Goal: Task Accomplishment & Management: Complete application form

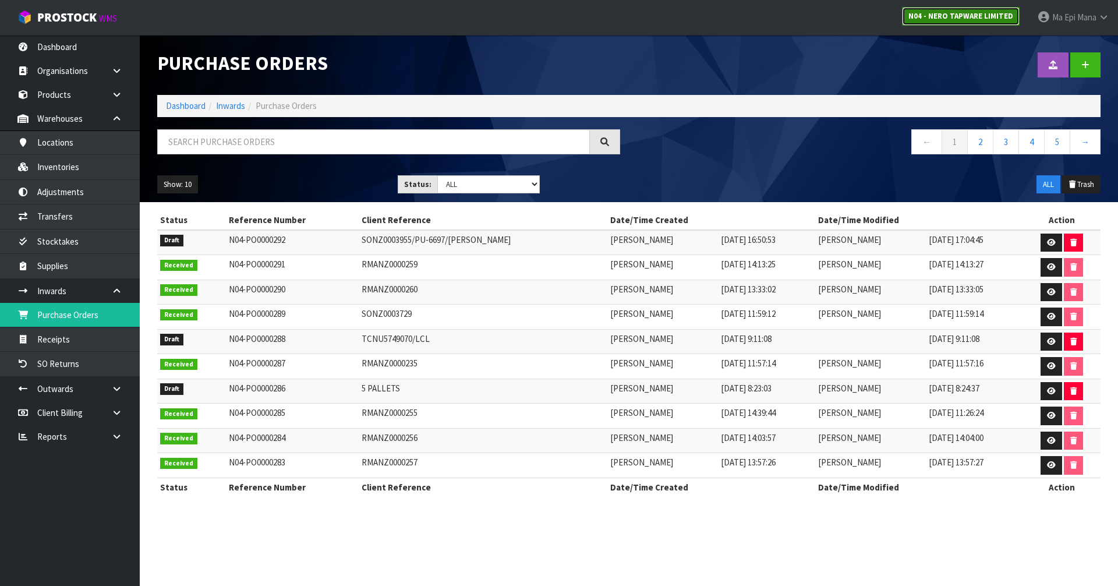
click at [959, 19] on strong "N04 - NERO TAPWARE LIMITED" at bounding box center [961, 16] width 105 height 10
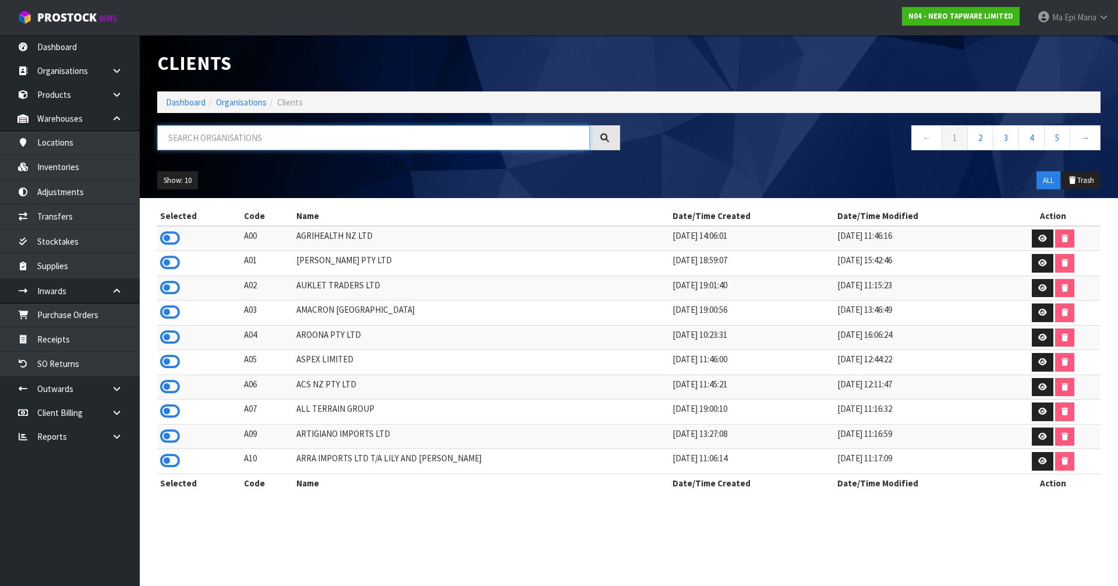
click at [269, 136] on input "text" at bounding box center [373, 137] width 433 height 25
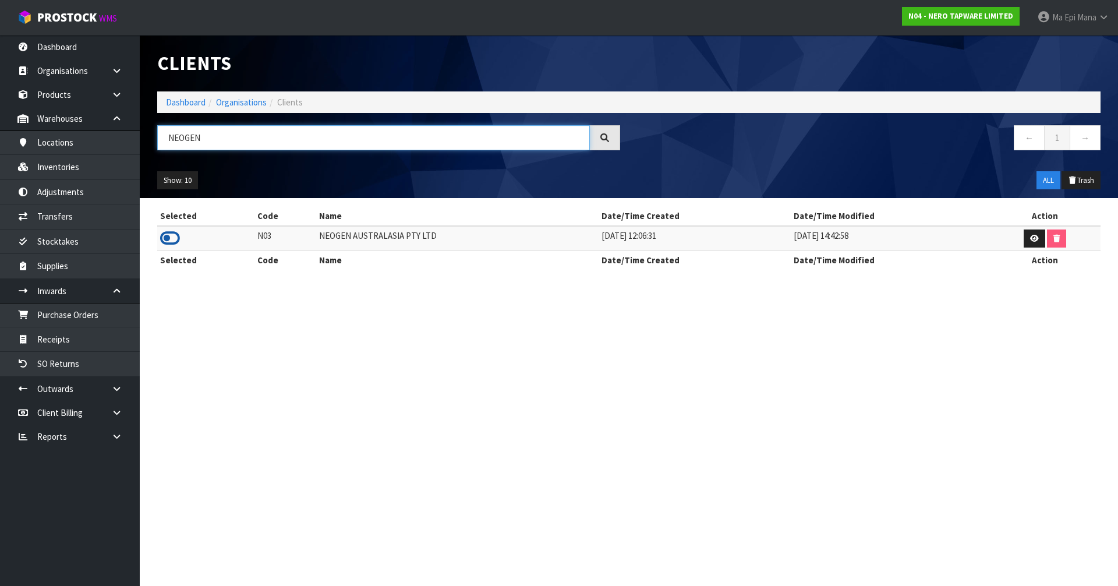
type input "NEOGEN"
click at [165, 245] on icon at bounding box center [170, 238] width 20 height 17
click at [78, 161] on link "Inventories" at bounding box center [70, 167] width 140 height 24
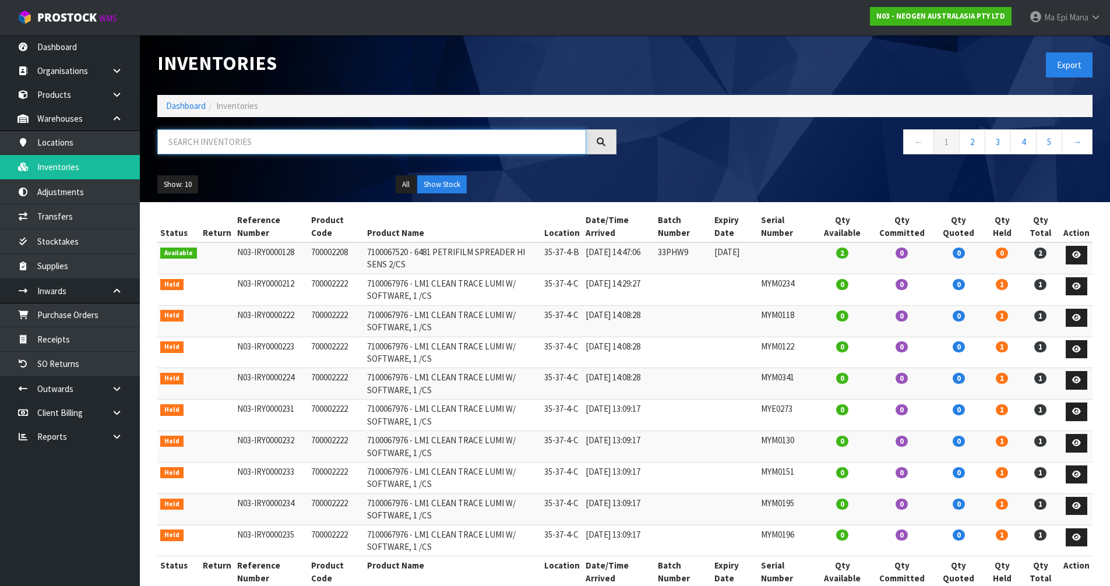
click at [289, 141] on input "text" at bounding box center [371, 141] width 429 height 25
type input "1"
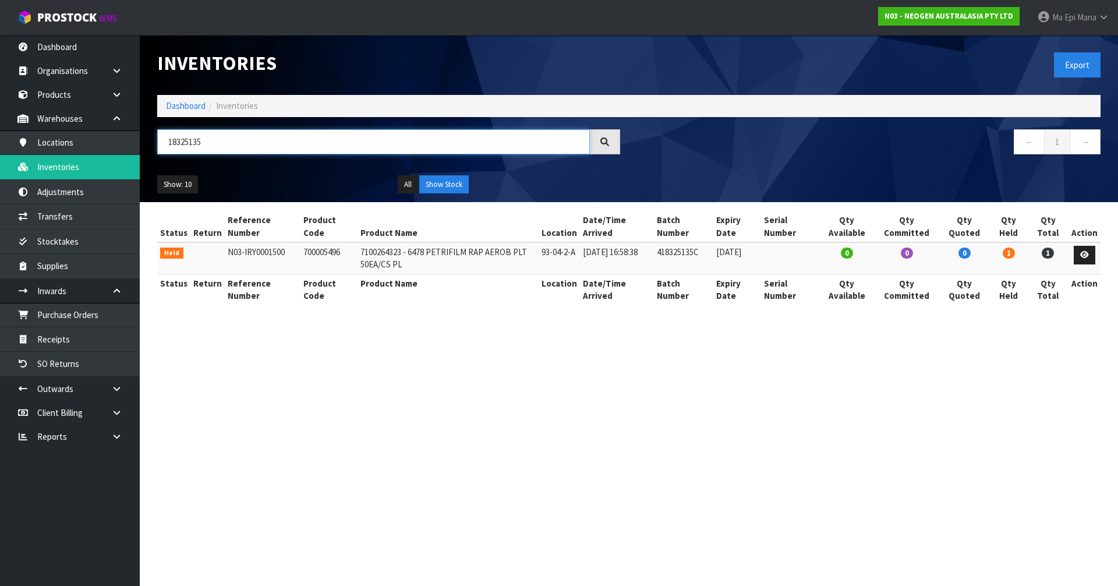
type input "18325135"
click at [1088, 255] on icon at bounding box center [1085, 255] width 9 height 8
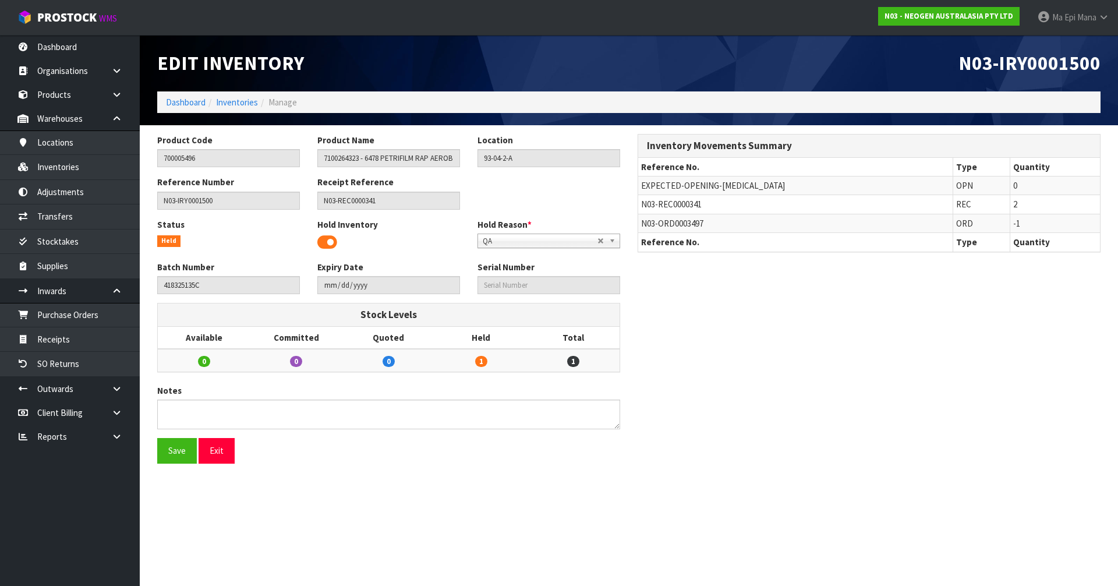
click at [331, 238] on span at bounding box center [327, 242] width 20 height 17
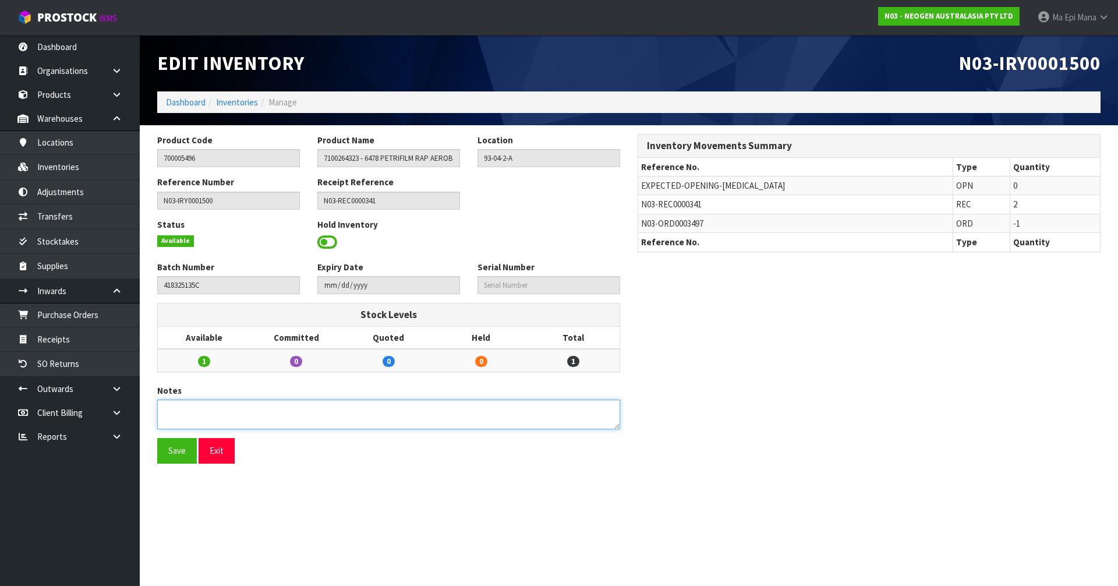
click at [290, 412] on textarea at bounding box center [388, 415] width 463 height 30
paste textarea "PLEASE TRANSFER 1 UNIT, BATCH NUMBER 418325135C FROM HOLD TO MAIN WAREHOUSE. PA…"
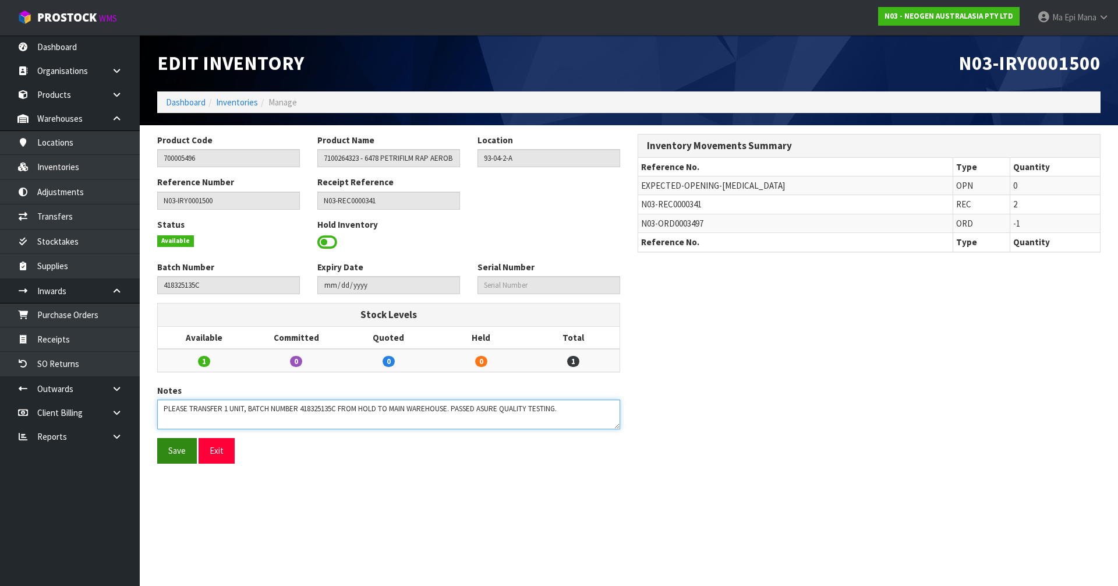
type textarea "PLEASE TRANSFER 1 UNIT, BATCH NUMBER 418325135C FROM HOLD TO MAIN WAREHOUSE. PA…"
click at [171, 451] on button "Save" at bounding box center [177, 450] width 40 height 25
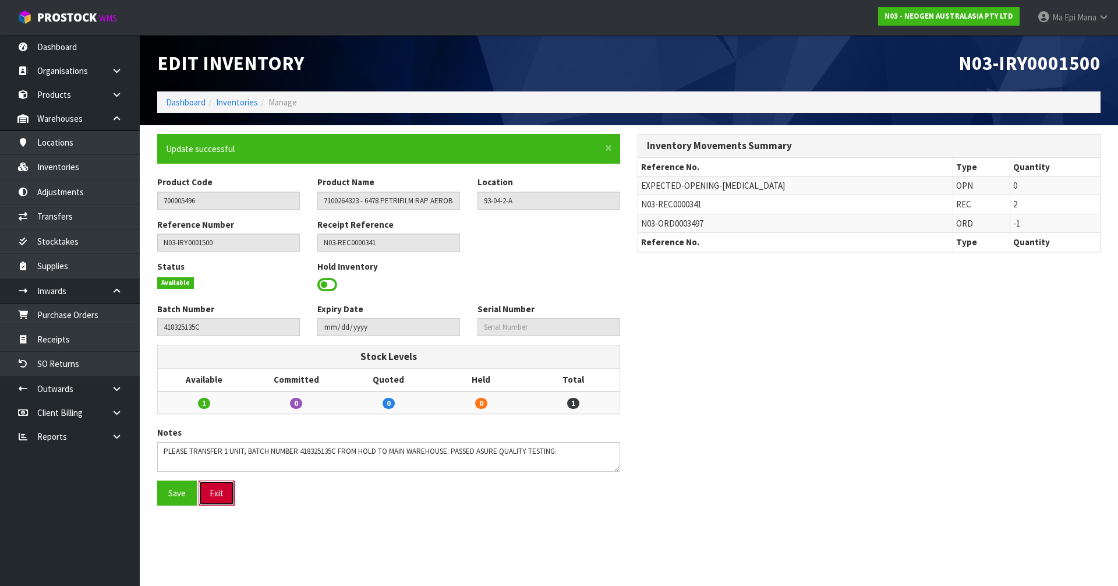
click at [228, 497] on button "Exit" at bounding box center [217, 493] width 36 height 25
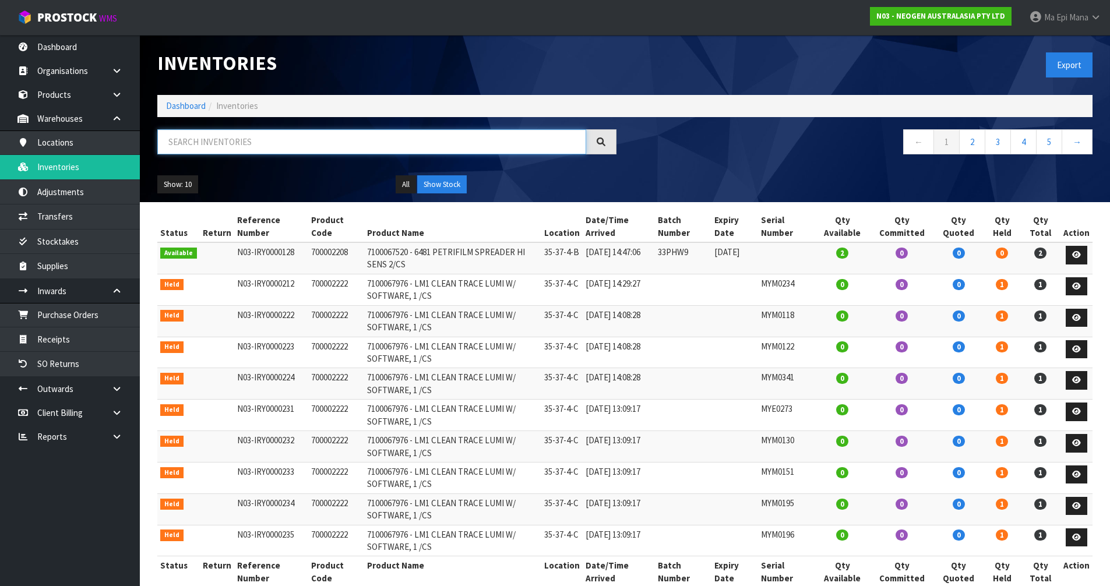
click at [460, 134] on input "text" at bounding box center [371, 141] width 429 height 25
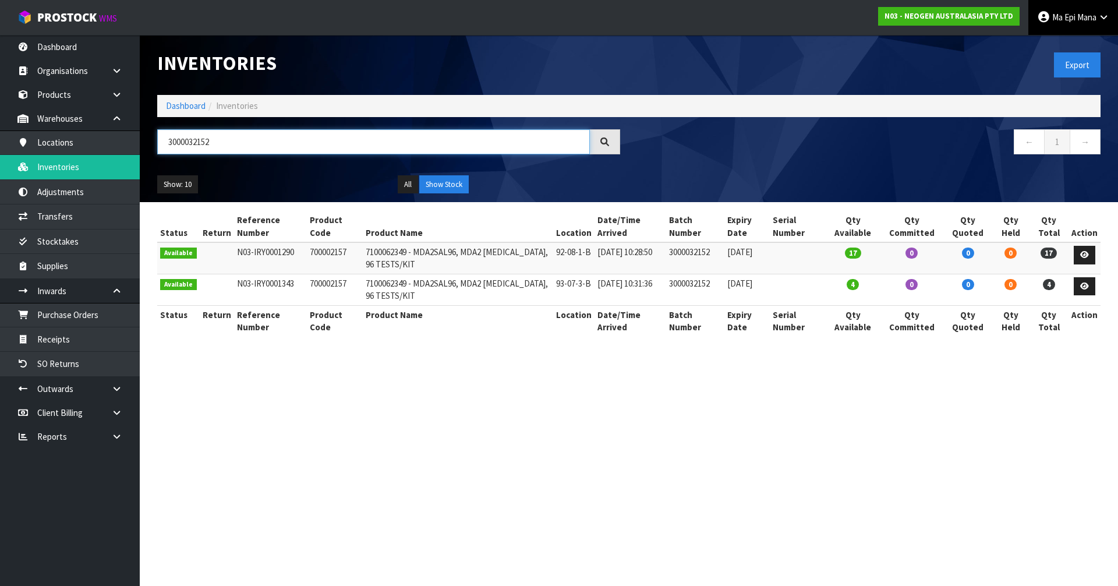
type input "3000032152"
click at [544, 340] on div "Status Return Reference Number Product Code Product Name Location Date/Time Arr…" at bounding box center [629, 279] width 944 height 137
click at [1078, 256] on link at bounding box center [1085, 255] width 22 height 19
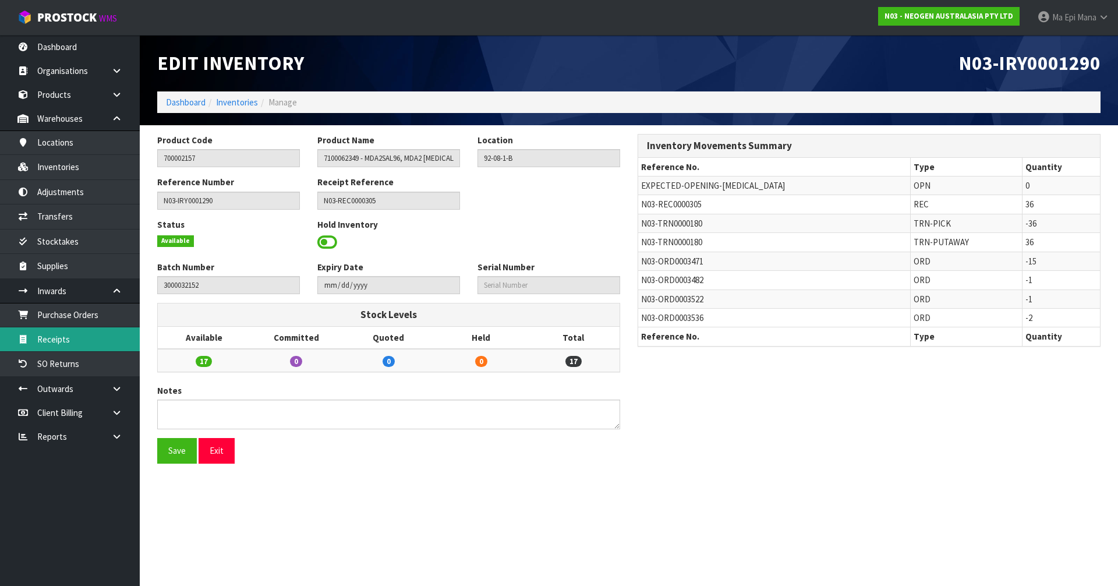
click at [94, 345] on link "Receipts" at bounding box center [70, 339] width 140 height 24
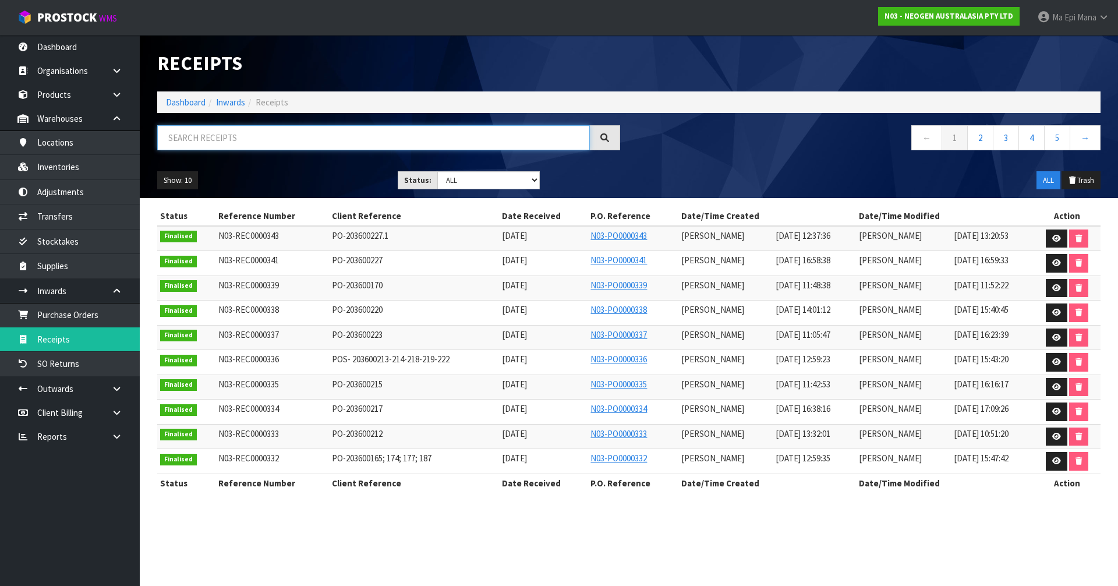
click at [244, 133] on input "text" at bounding box center [373, 137] width 433 height 25
click at [117, 387] on icon at bounding box center [116, 388] width 11 height 9
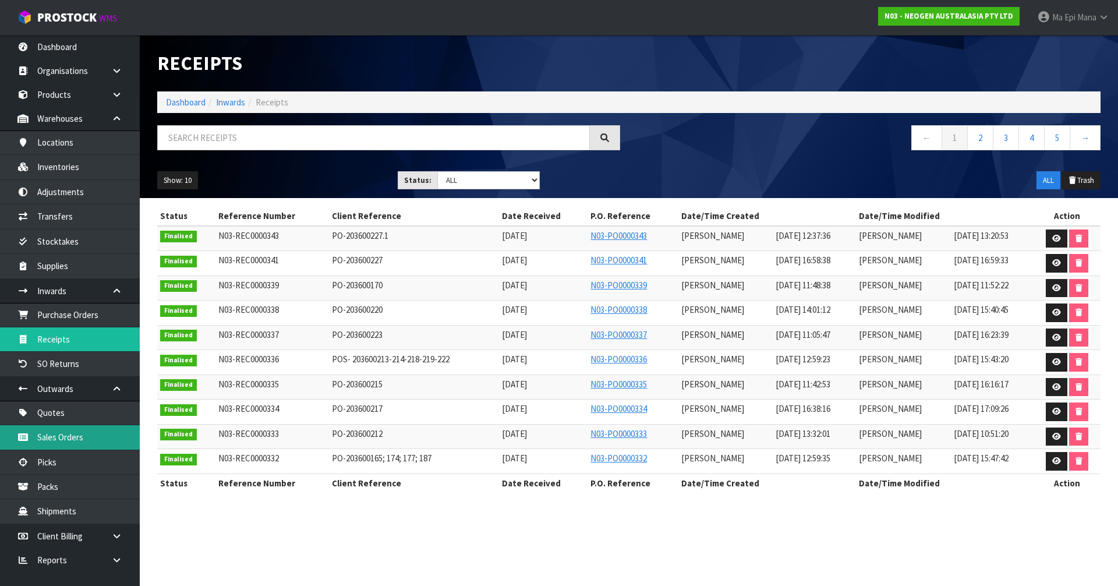
click at [88, 442] on link "Sales Orders" at bounding box center [70, 437] width 140 height 24
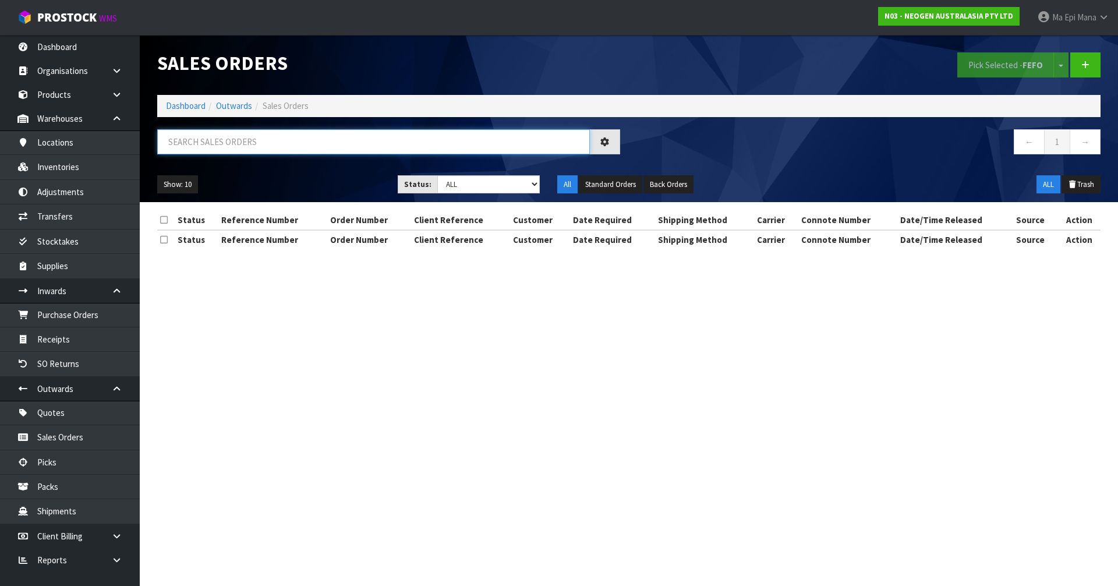
click at [283, 149] on input "text" at bounding box center [373, 141] width 433 height 25
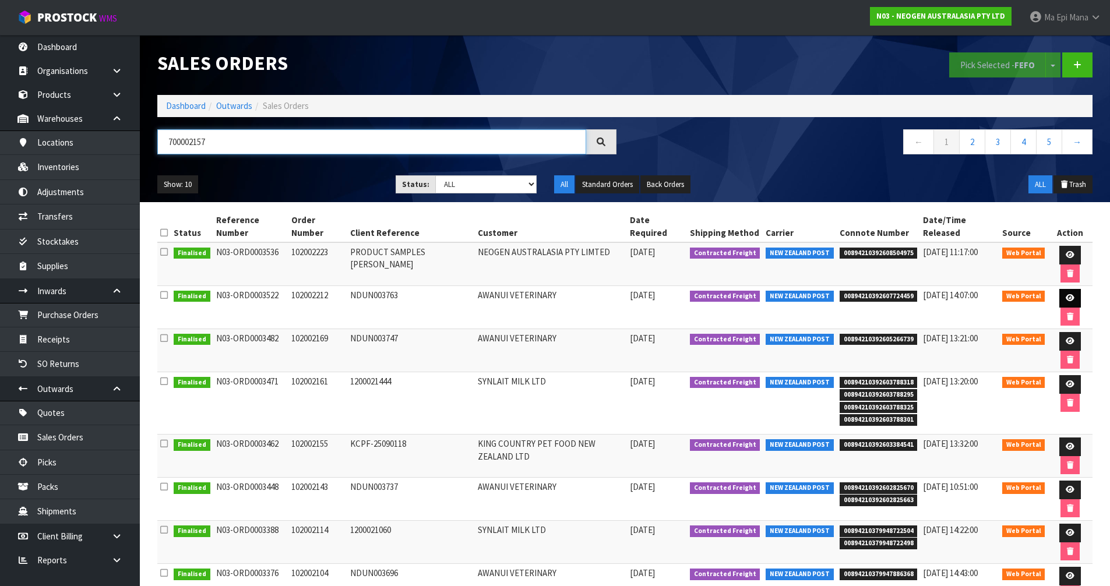
type input "700002157"
click at [1064, 293] on link at bounding box center [1070, 298] width 22 height 19
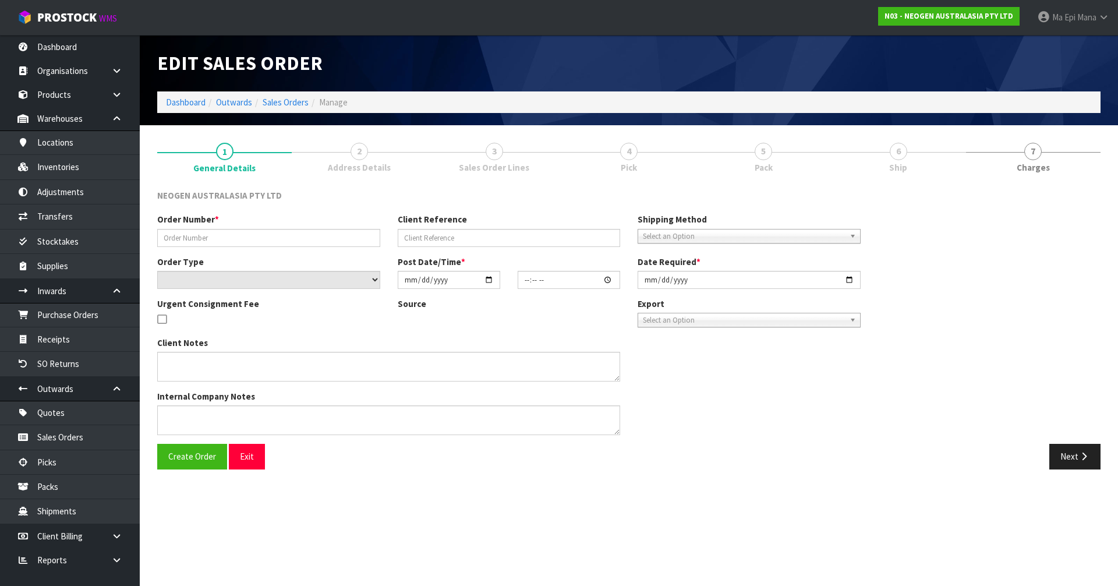
type input "102002212"
type input "NDUN003763"
select select "number:0"
type input "[DATE]"
type input "11:42:00.000"
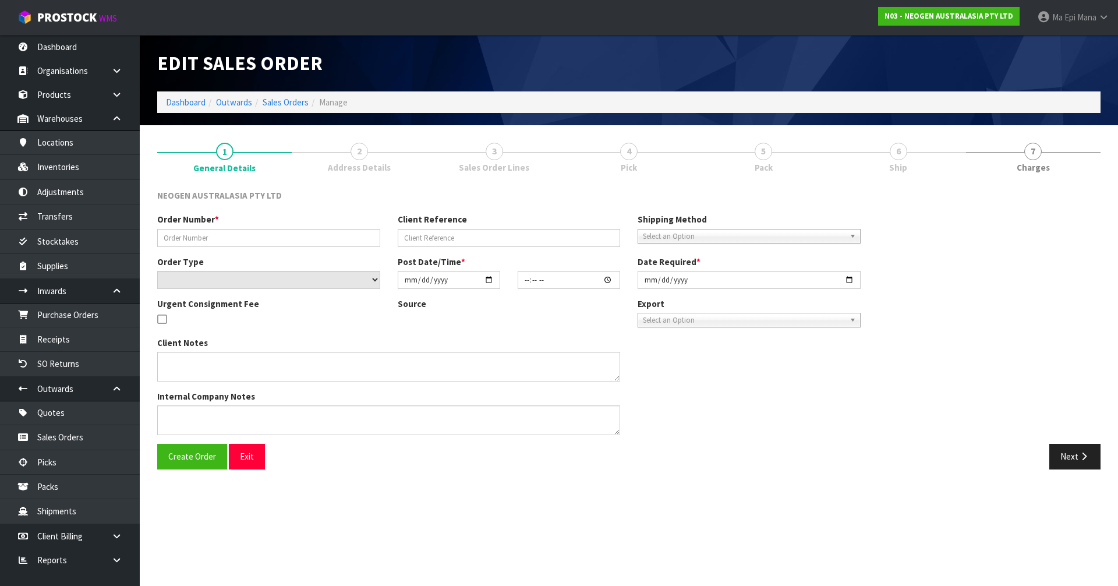
type input "[DATE]"
type textarea "ATTN: [PERSON_NAME]"
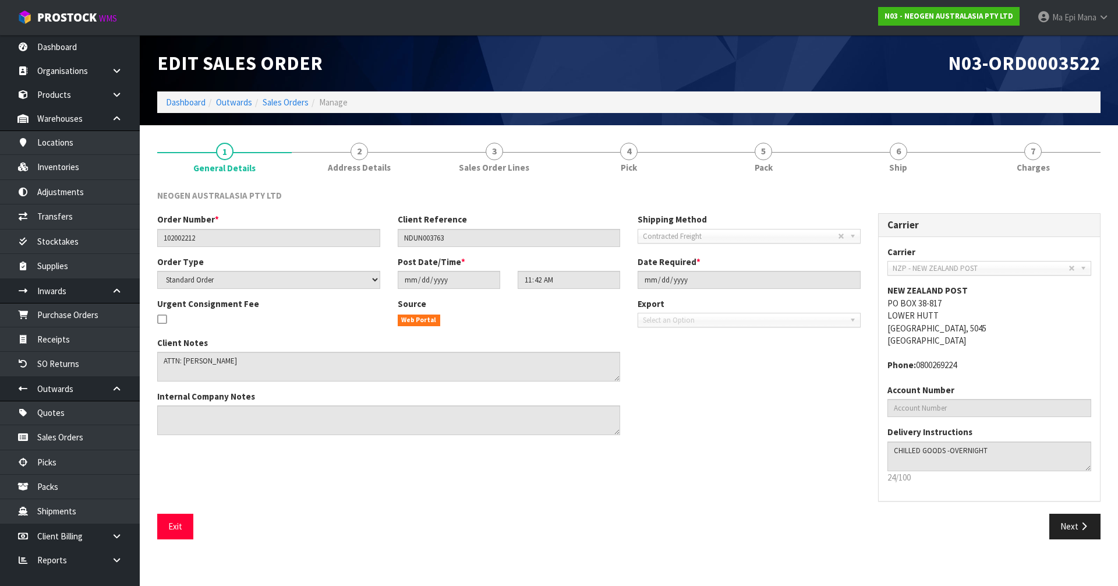
click at [816, 440] on div "Client Notes Internal Company Notes" at bounding box center [509, 391] width 721 height 108
click at [659, 146] on link "4 Pick" at bounding box center [629, 157] width 135 height 46
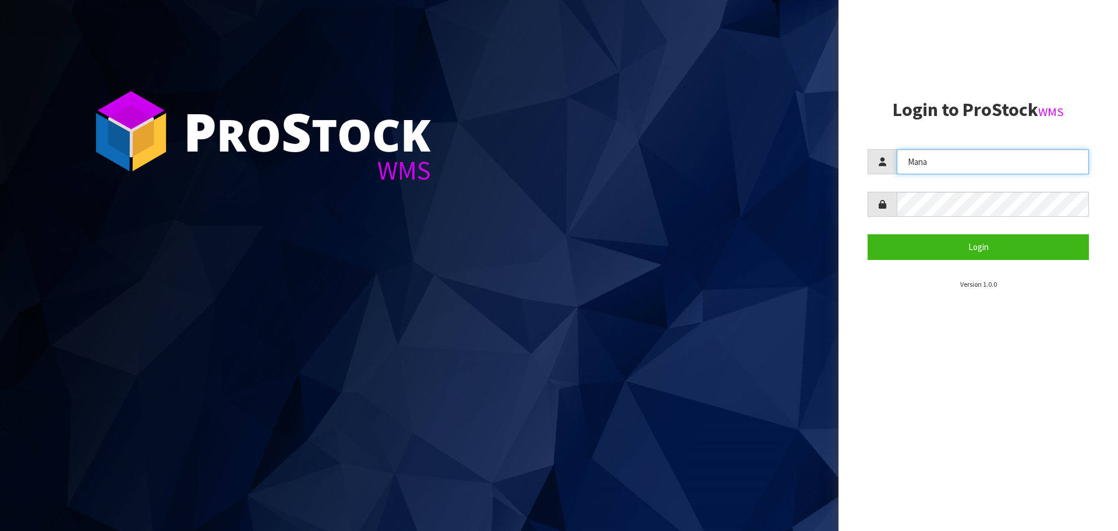
click at [947, 167] on input "Mana" at bounding box center [993, 161] width 192 height 25
type input "[PERSON_NAME]"
click at [900, 234] on form "KARLENE Login" at bounding box center [978, 204] width 221 height 110
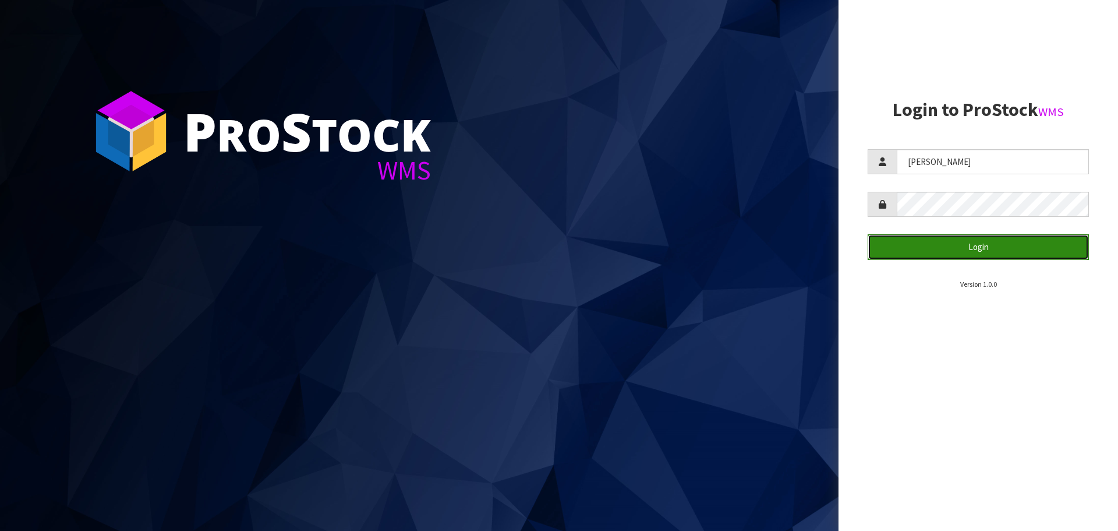
click at [905, 242] on button "Login" at bounding box center [978, 246] width 221 height 25
